Goal: Information Seeking & Learning: Find specific fact

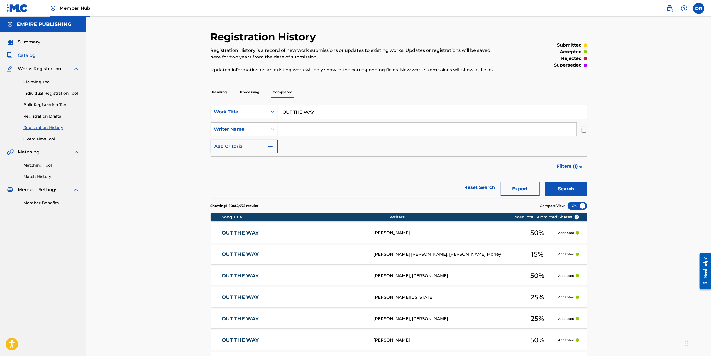
click at [26, 57] on span "Catalog" at bounding box center [27, 55] width 18 height 7
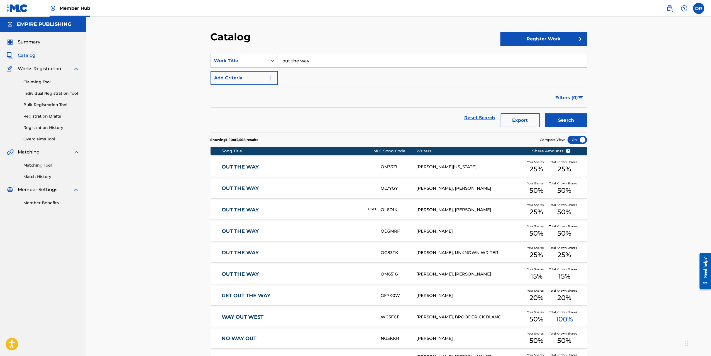
click at [329, 60] on input "out the way" at bounding box center [432, 60] width 309 height 13
type input "twirlanta"
click at [324, 72] on div "twirlanta" at bounding box center [390, 73] width 225 height 10
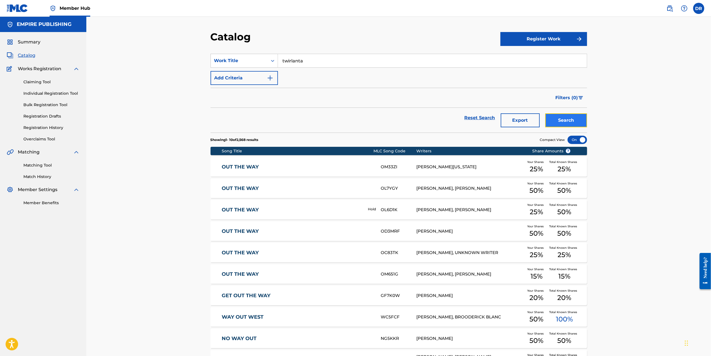
click at [562, 121] on button "Search" at bounding box center [566, 120] width 42 height 14
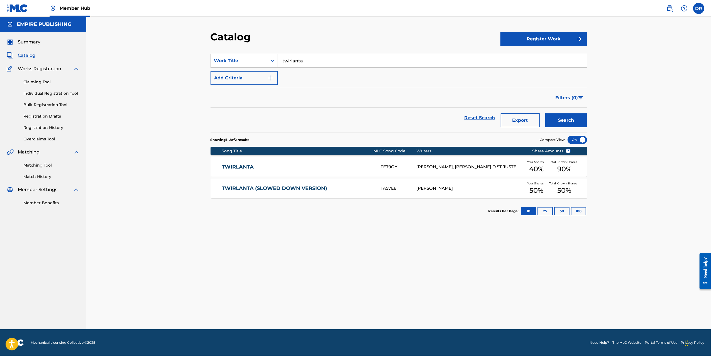
click at [223, 164] on link "TWIRLANTA" at bounding box center [297, 167] width 151 height 6
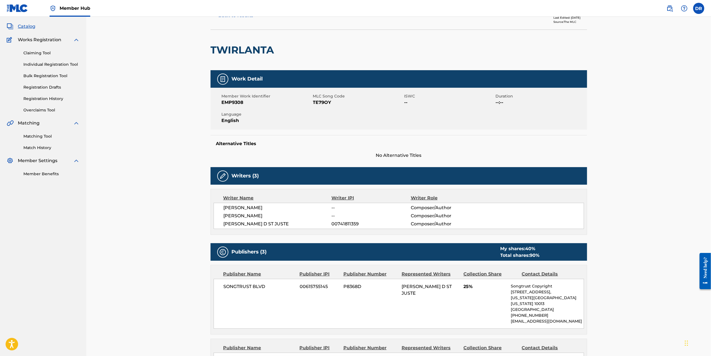
scroll to position [29, 0]
